Goal: Find specific page/section: Find specific page/section

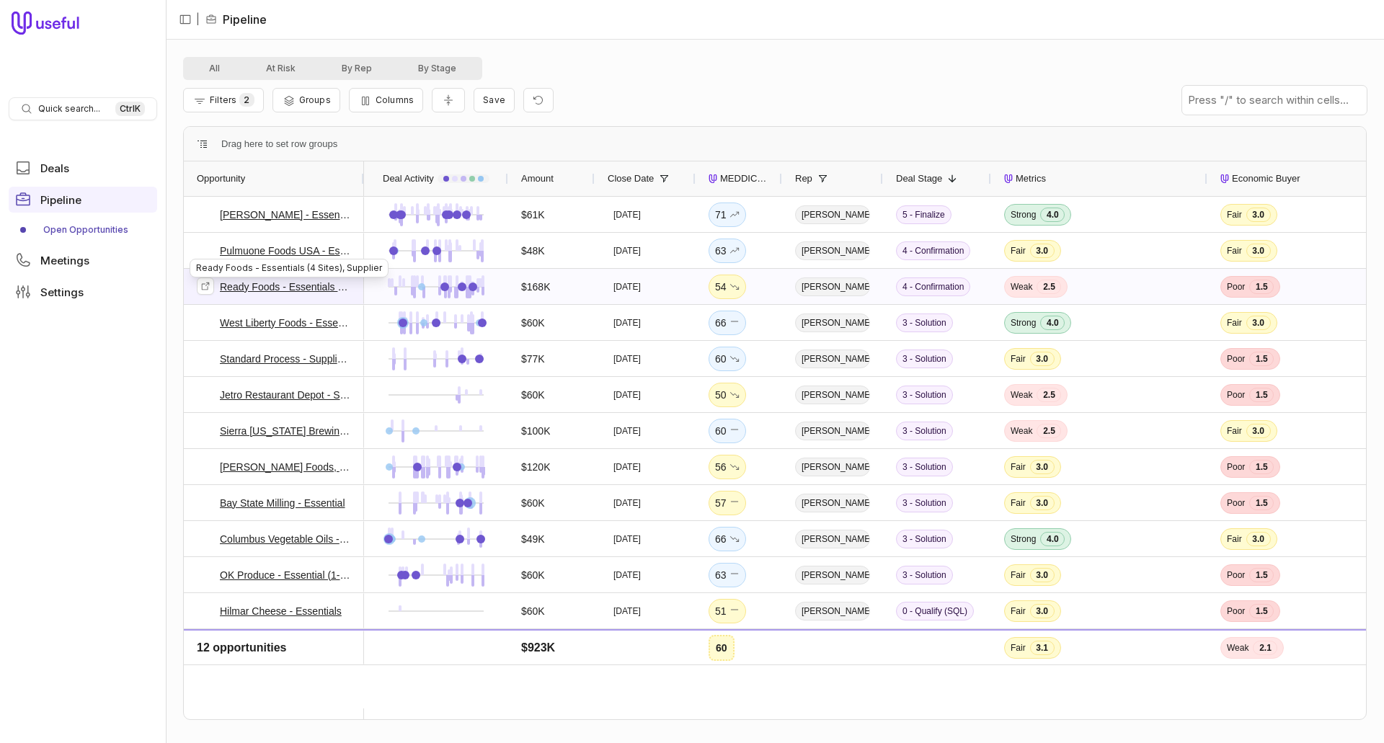
click at [302, 286] on link "Ready Foods - Essentials (4 Sites), Supplier" at bounding box center [285, 286] width 131 height 17
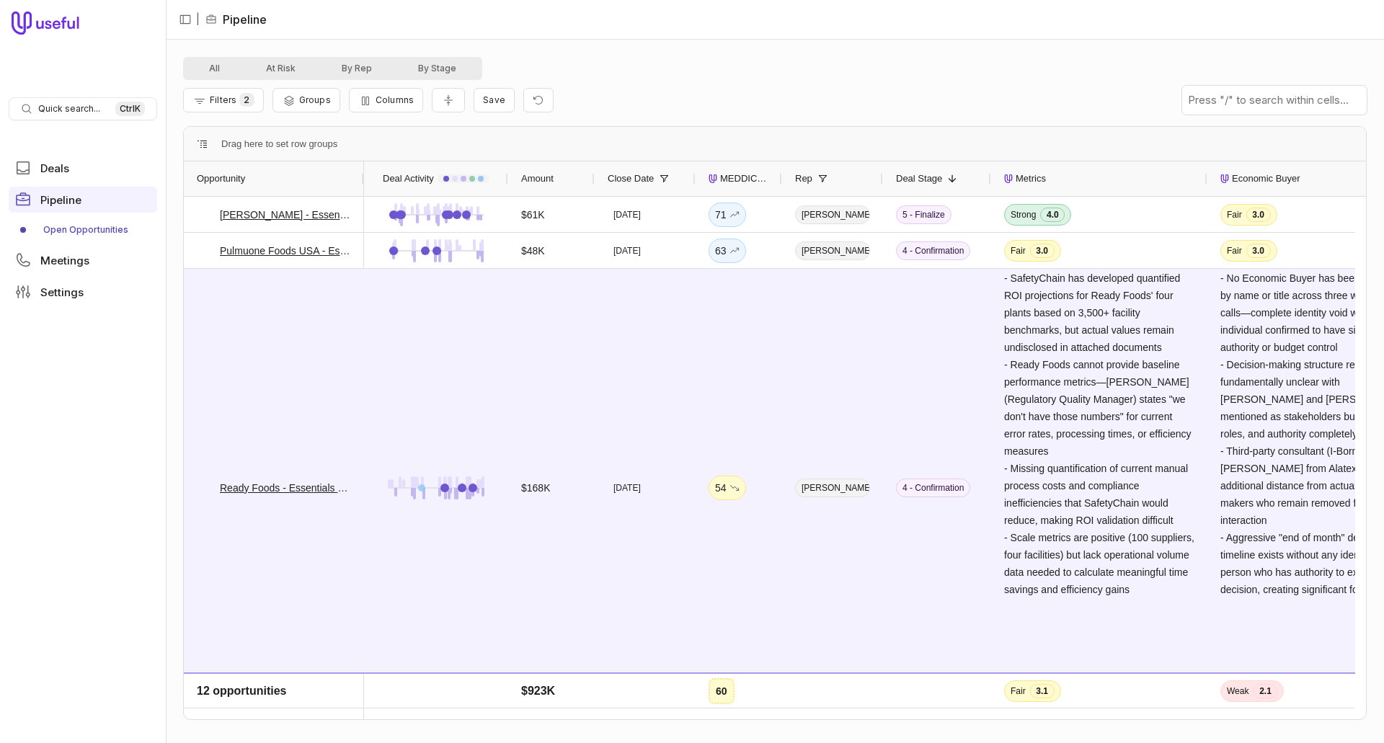
click at [73, 228] on link "Open Opportunities" at bounding box center [83, 229] width 148 height 23
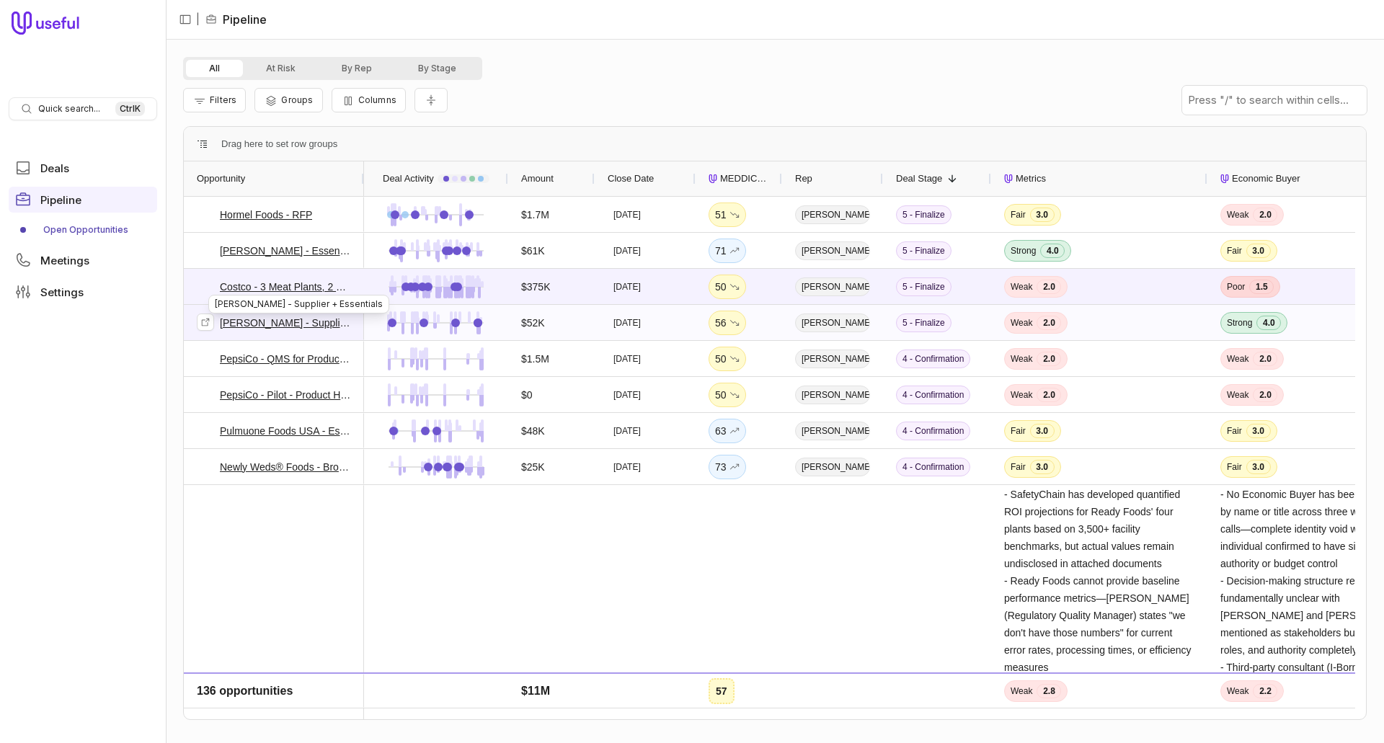
click at [260, 323] on link "[PERSON_NAME] - Supplier + Essentials" at bounding box center [285, 322] width 131 height 17
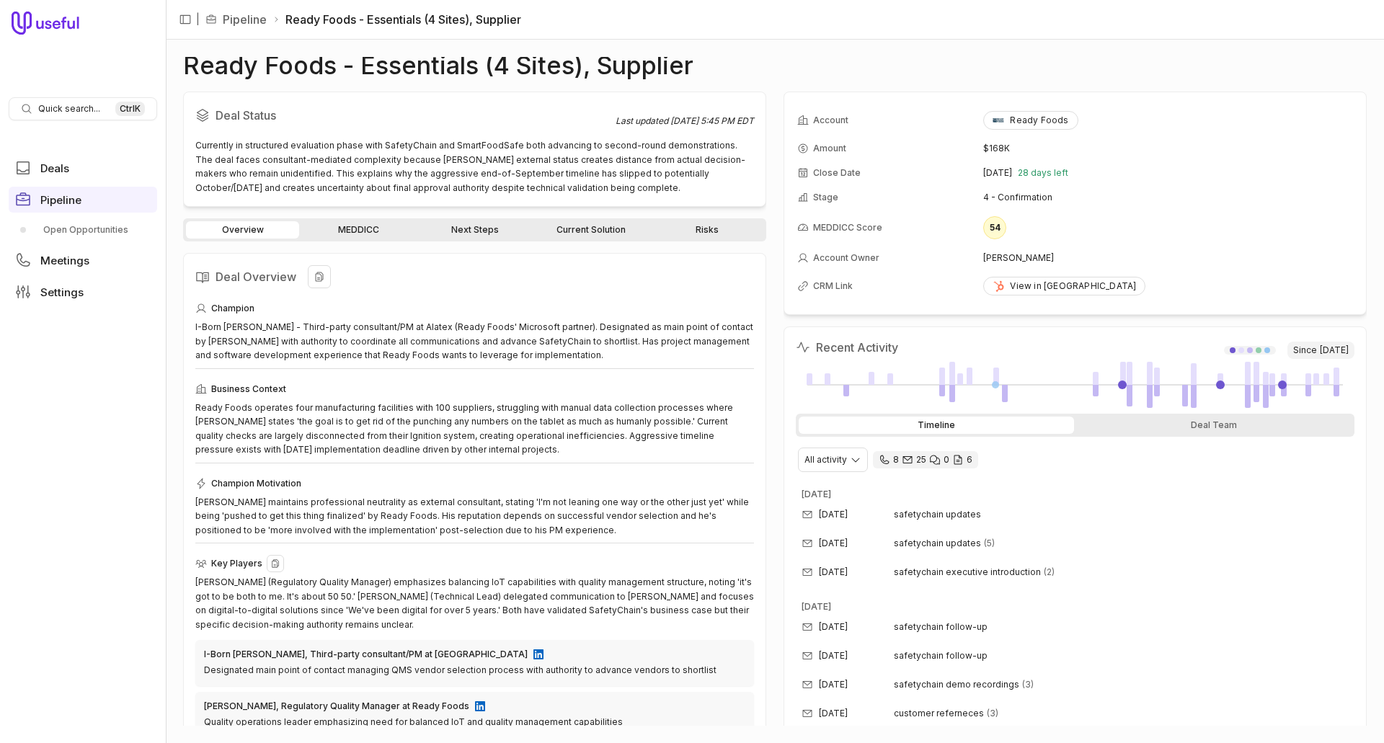
scroll to position [156, 0]
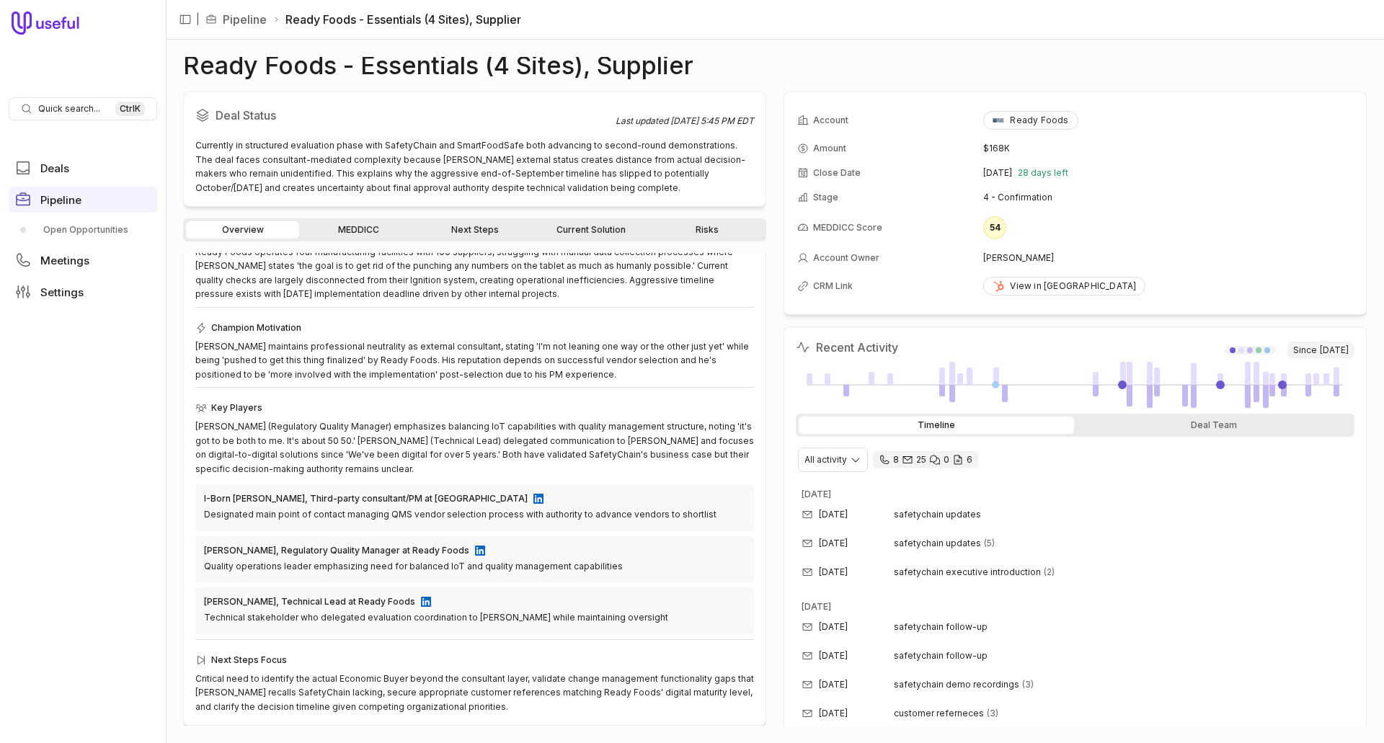
click at [716, 226] on link "Risks" at bounding box center [706, 229] width 113 height 17
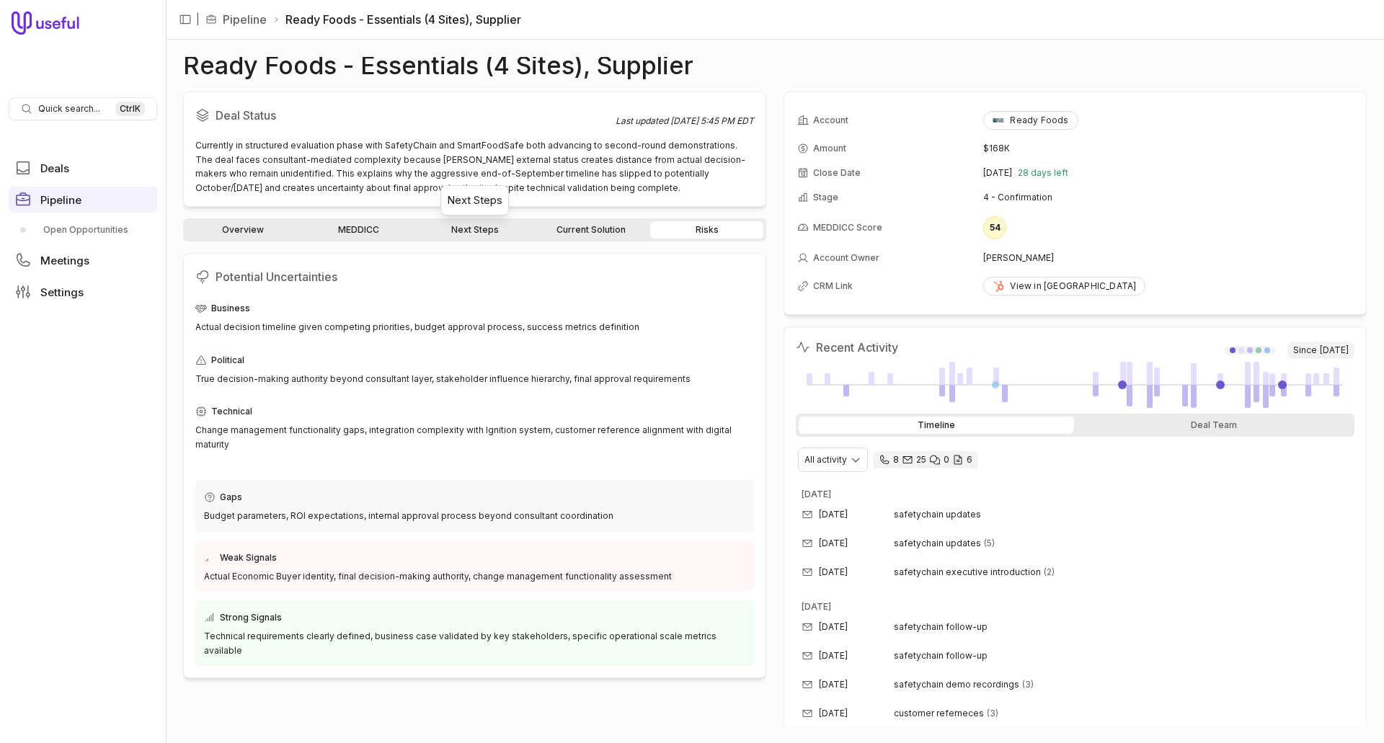
click at [478, 223] on link "Next Steps" at bounding box center [474, 229] width 113 height 17
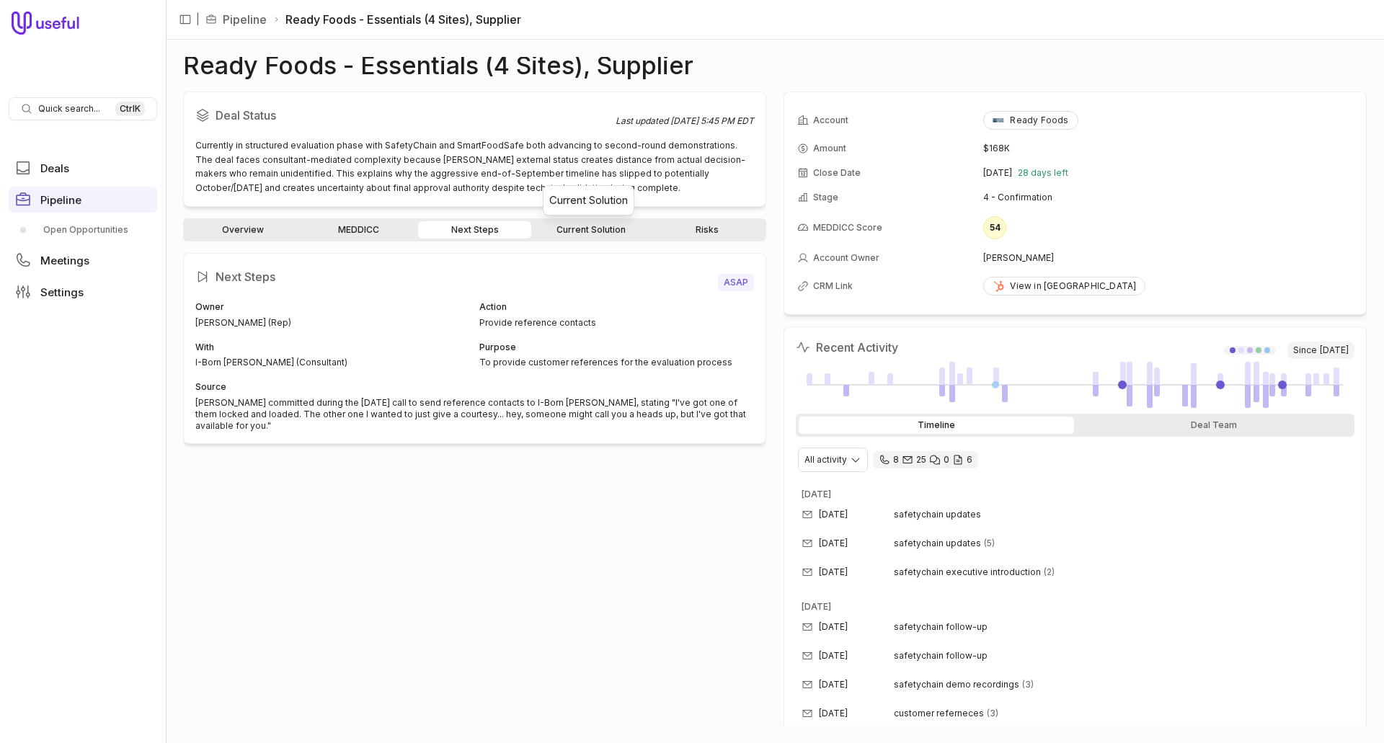
click at [586, 226] on link "Current Solution" at bounding box center [590, 229] width 113 height 17
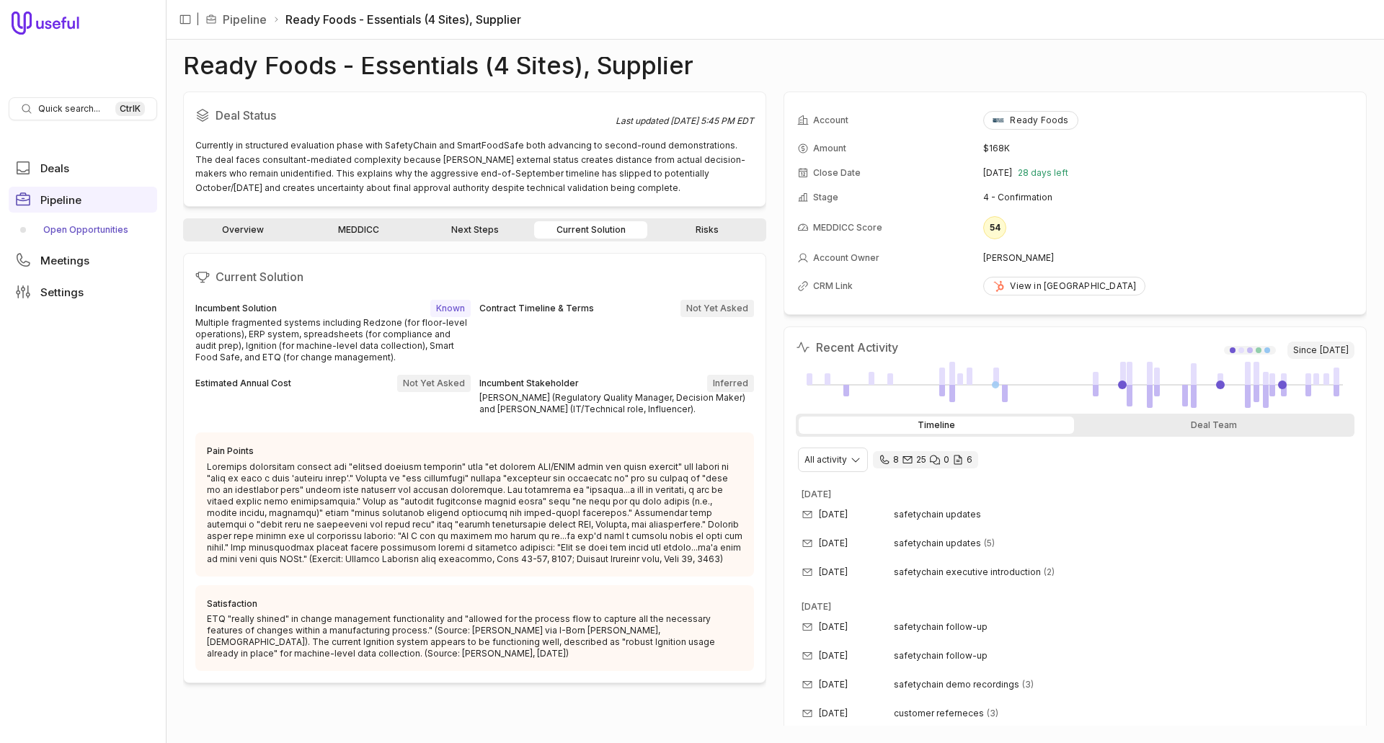
click at [54, 226] on link "Open Opportunities" at bounding box center [83, 229] width 148 height 23
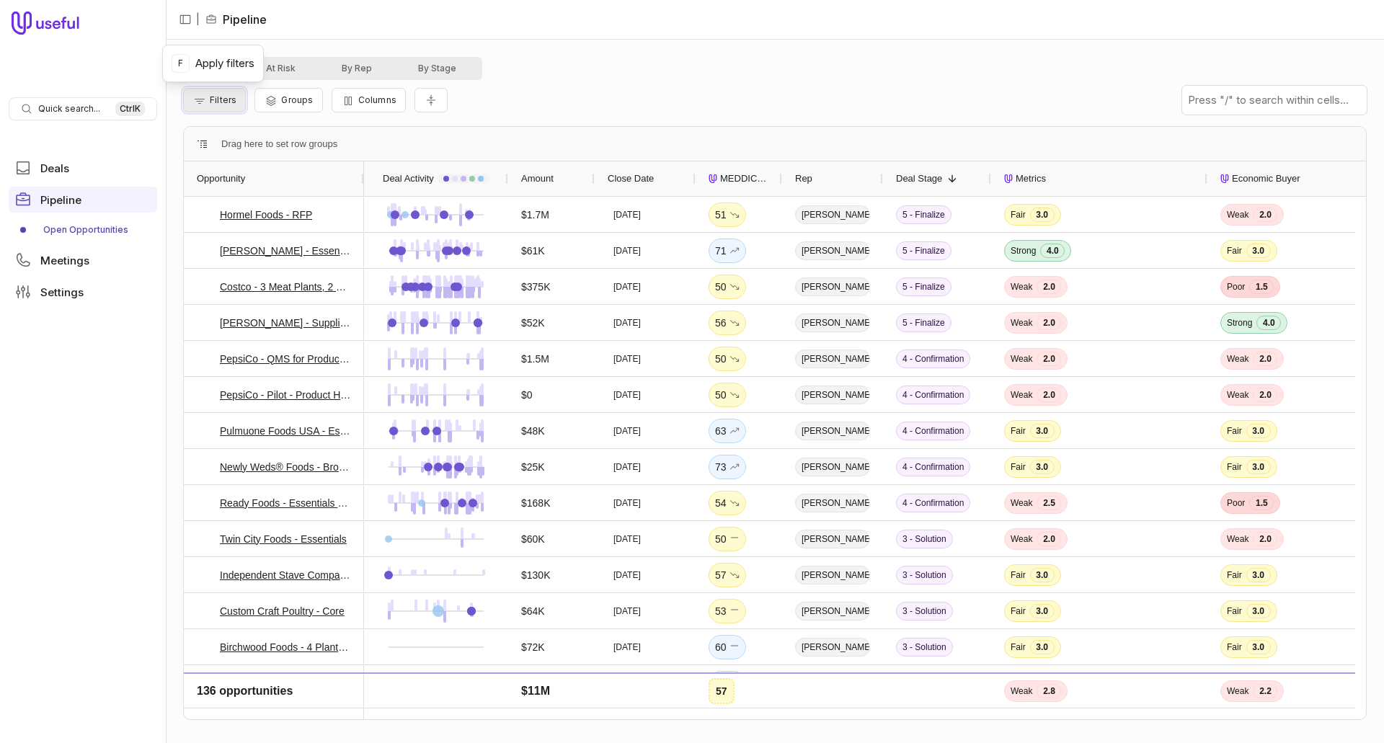
click at [228, 99] on span "Filters" at bounding box center [223, 99] width 27 height 11
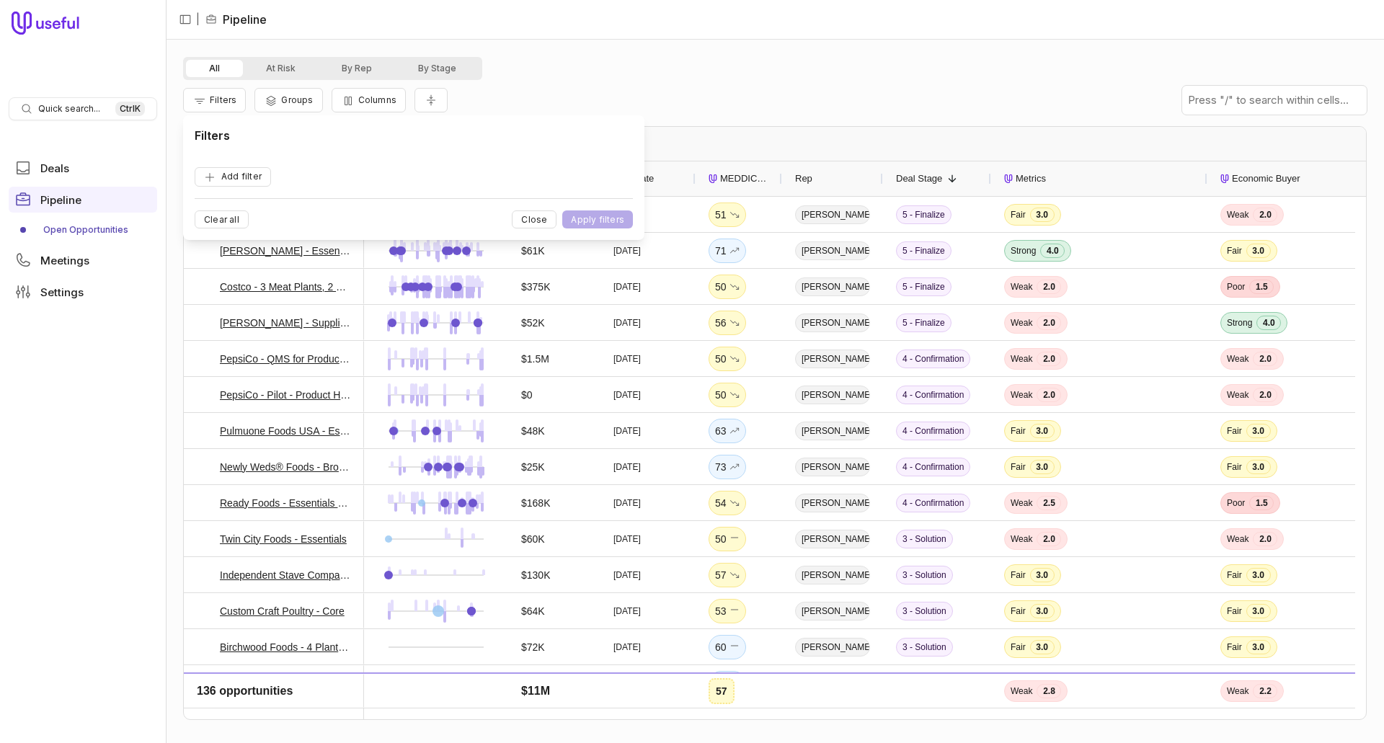
click at [718, 56] on div "All At Risk By Rep By Stage Filters Groups Columns Drag here to set row groups …" at bounding box center [775, 391] width 1218 height 703
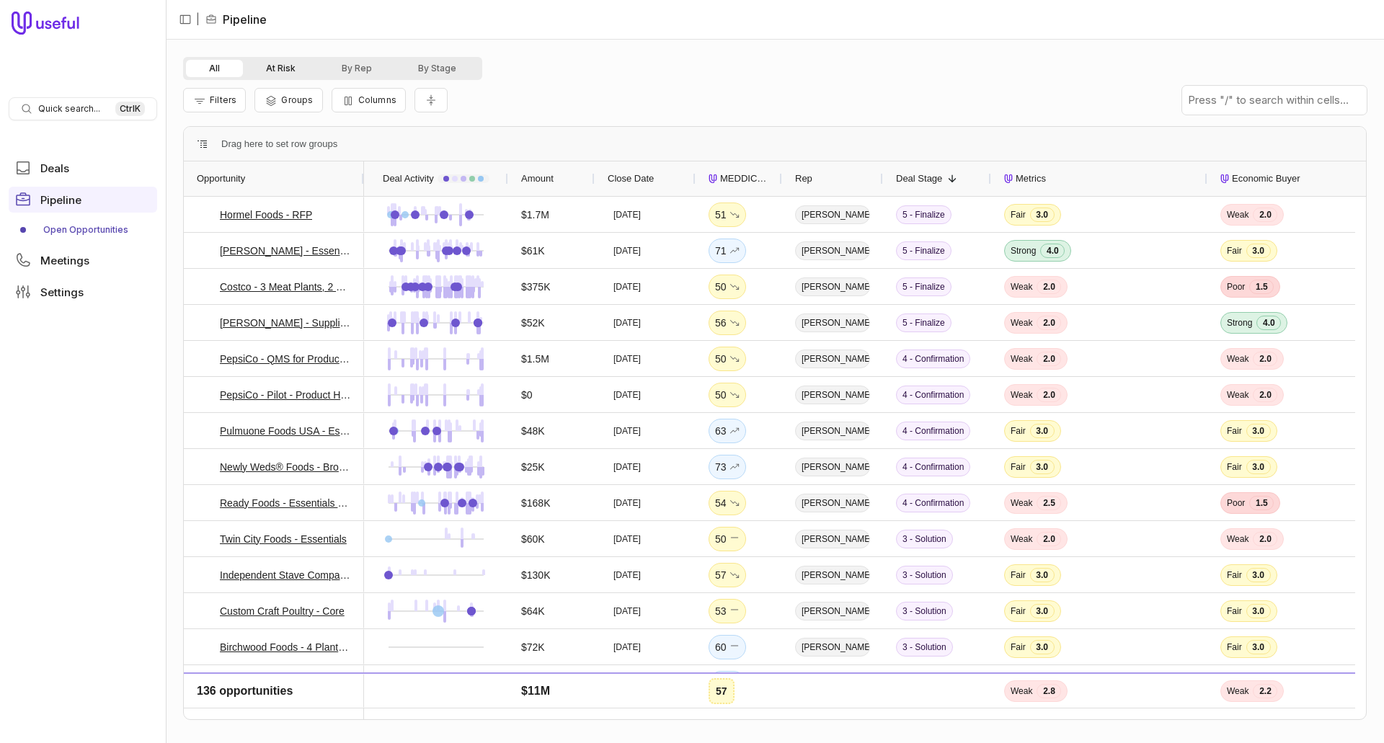
click at [273, 68] on button "At Risk" at bounding box center [281, 68] width 76 height 17
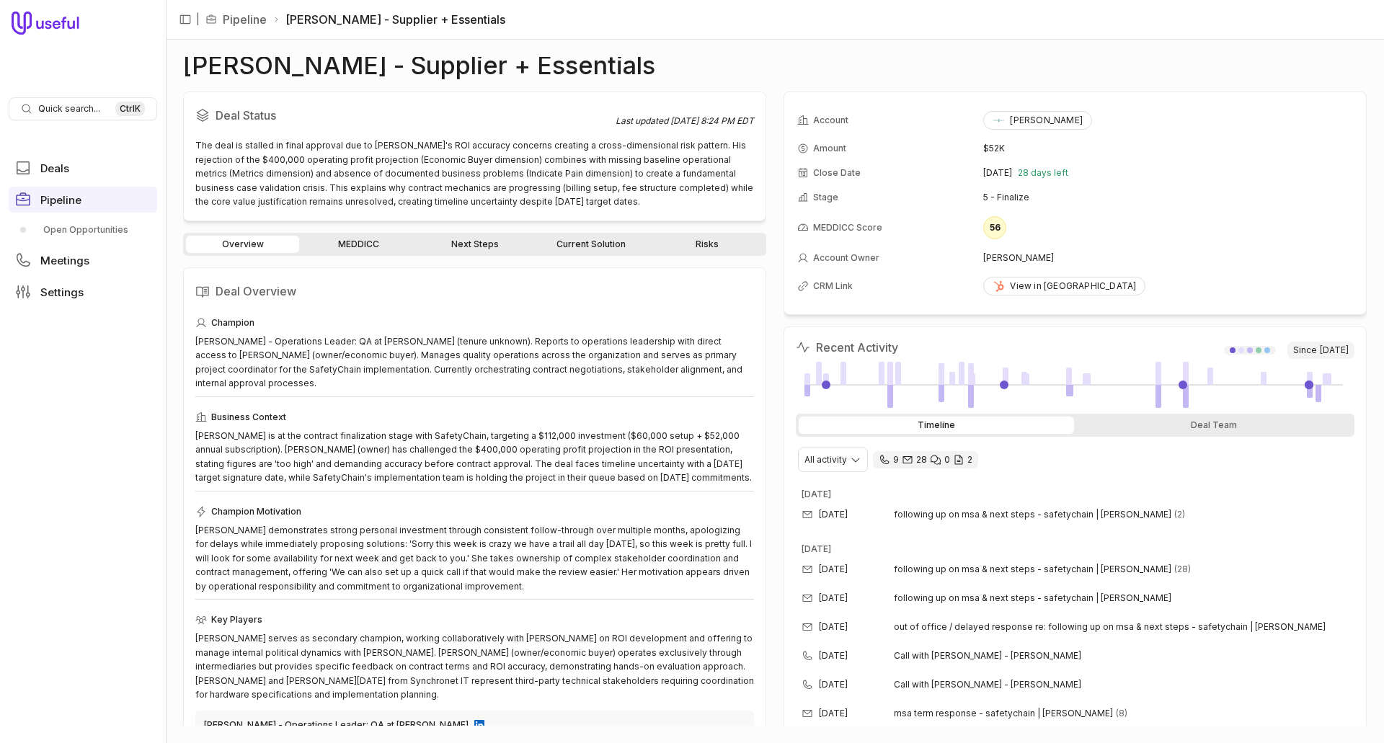
click at [711, 249] on link "Risks" at bounding box center [706, 244] width 113 height 17
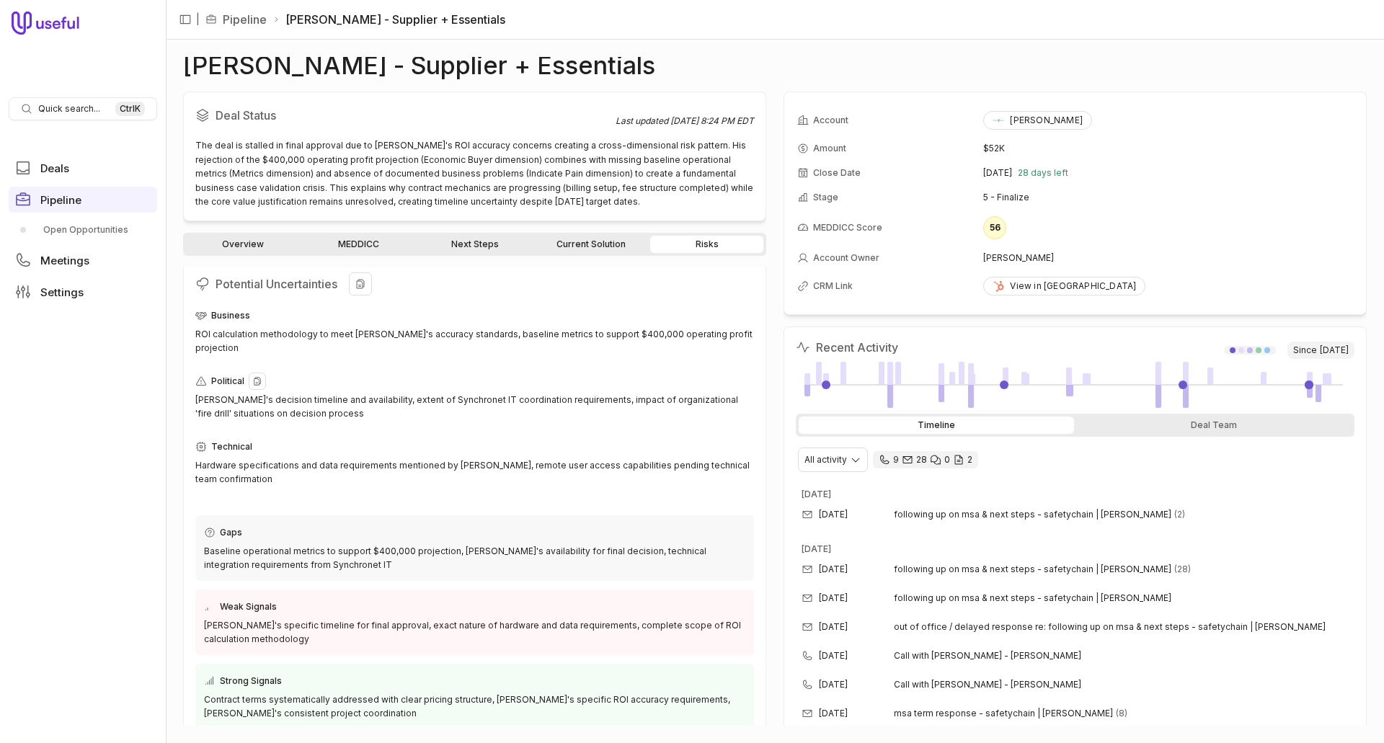
scroll to position [9, 0]
